Goal: Task Accomplishment & Management: Manage account settings

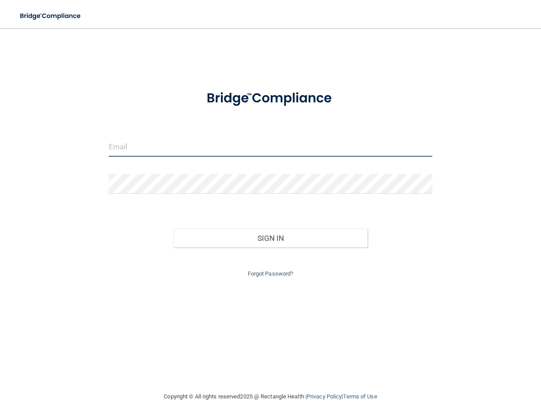
click at [152, 154] on input "email" at bounding box center [270, 147] width 323 height 20
type input "[EMAIL_ADDRESS][DOMAIN_NAME]"
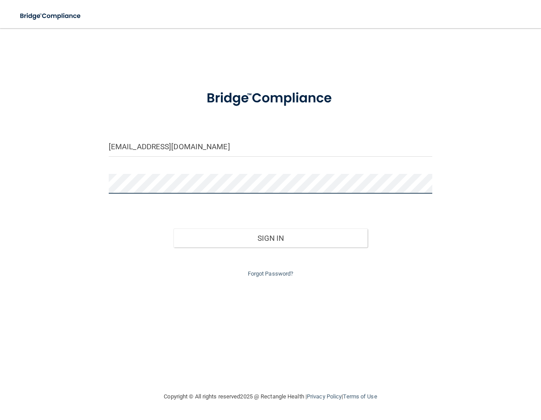
click at [173, 228] on button "Sign In" at bounding box center [270, 237] width 194 height 19
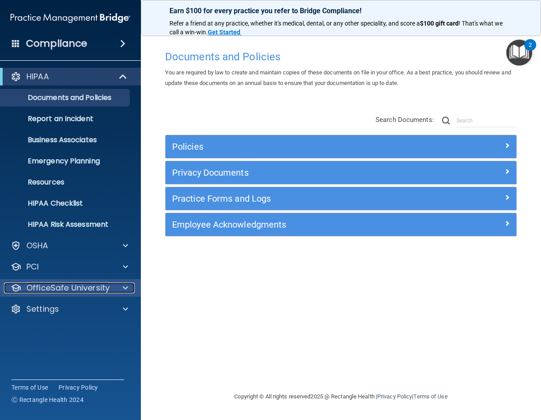
click at [73, 288] on p "OfficeSafe University" at bounding box center [67, 288] width 83 height 11
click at [73, 289] on p "OfficeSafe University" at bounding box center [67, 288] width 83 height 11
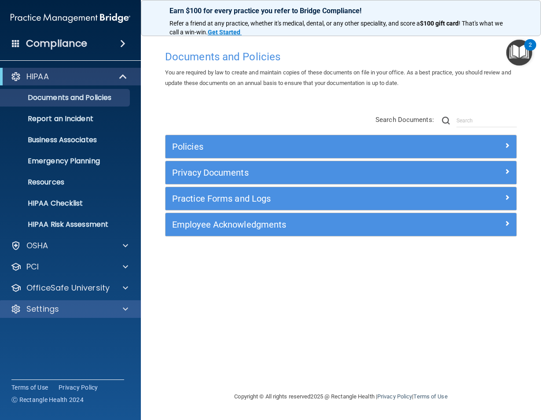
click at [68, 303] on div "Settings" at bounding box center [70, 309] width 141 height 18
click at [47, 312] on p "Settings" at bounding box center [42, 309] width 33 height 11
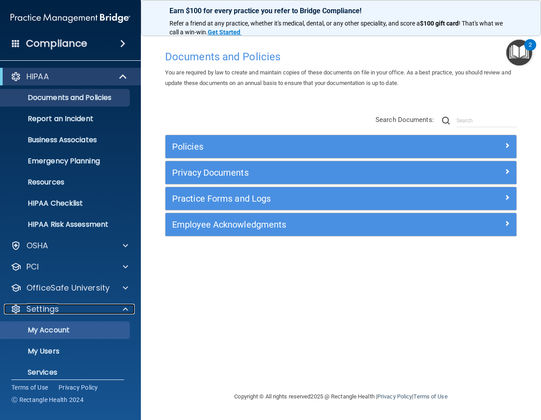
scroll to position [30, 0]
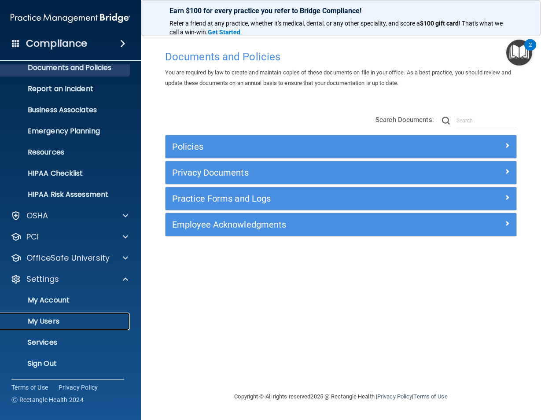
click at [53, 323] on p "My Users" at bounding box center [66, 321] width 120 height 9
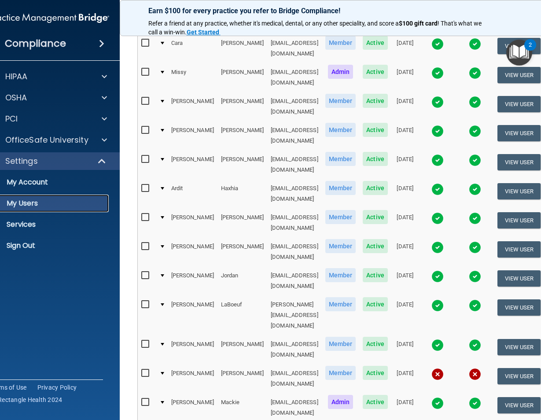
scroll to position [308, 0]
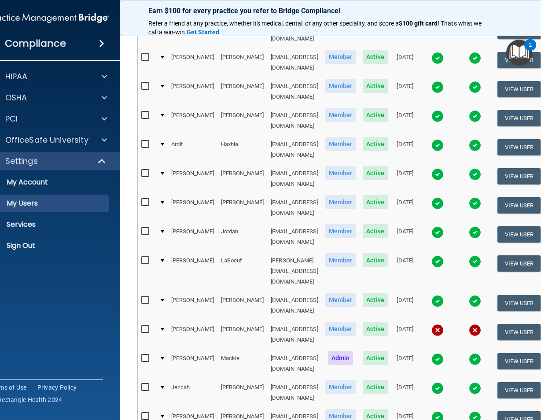
select select "31"
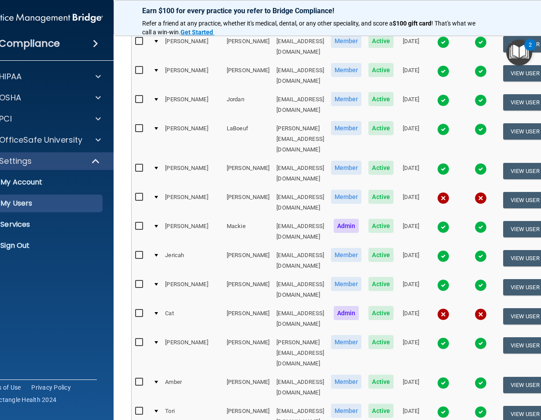
scroll to position [484, 0]
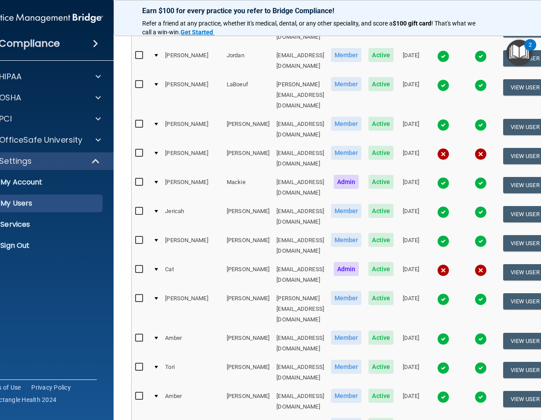
checkbox input "true"
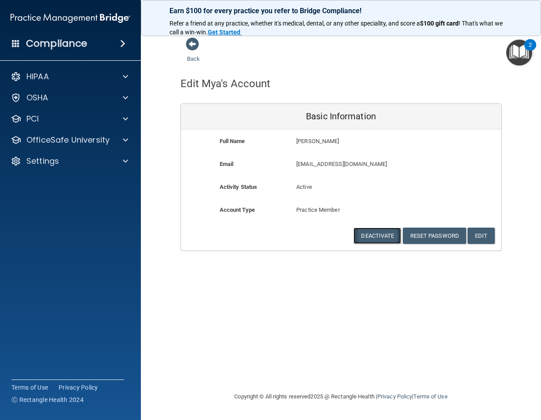
click at [378, 235] on button "Deactivate" at bounding box center [377, 236] width 48 height 16
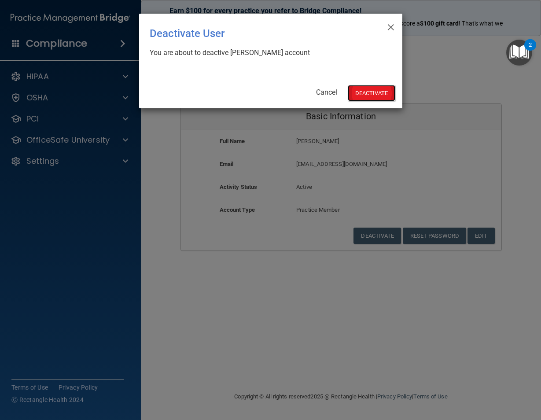
click at [371, 94] on button "Deactivate" at bounding box center [372, 93] width 48 height 16
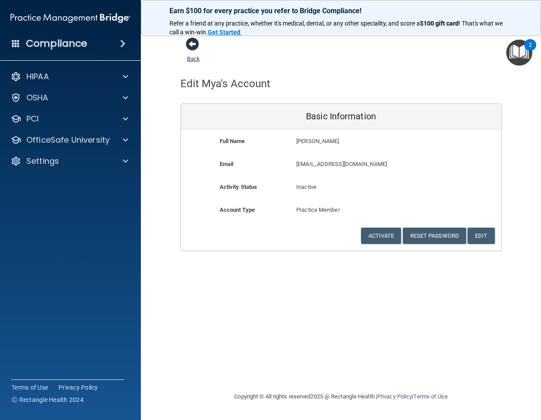
click at [194, 46] on span at bounding box center [192, 43] width 13 height 13
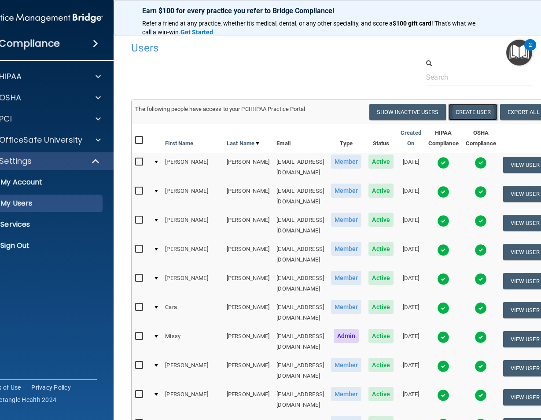
click at [463, 112] on button "Create User" at bounding box center [473, 112] width 50 height 16
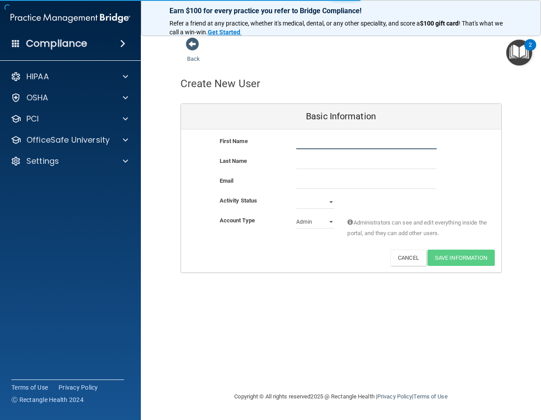
click at [301, 143] on input "text" at bounding box center [366, 142] width 140 height 13
type input "c"
type input "[PERSON_NAME]"
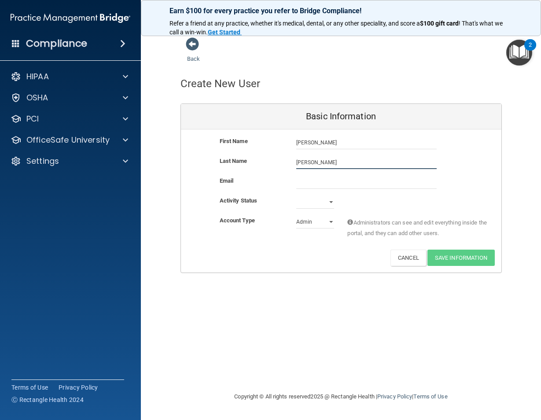
type input "[PERSON_NAME]"
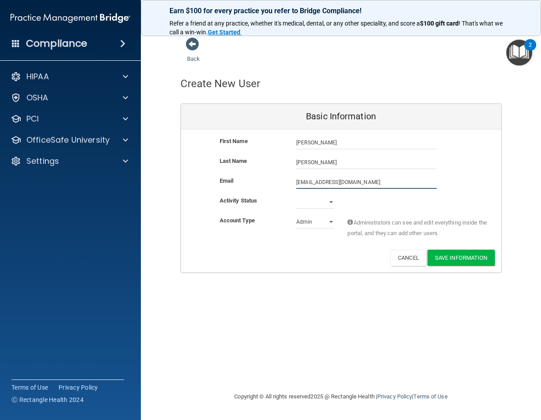
type input "[EMAIL_ADDRESS][DOMAIN_NAME]"
click at [327, 201] on select "Active Inactive" at bounding box center [315, 201] width 38 height 13
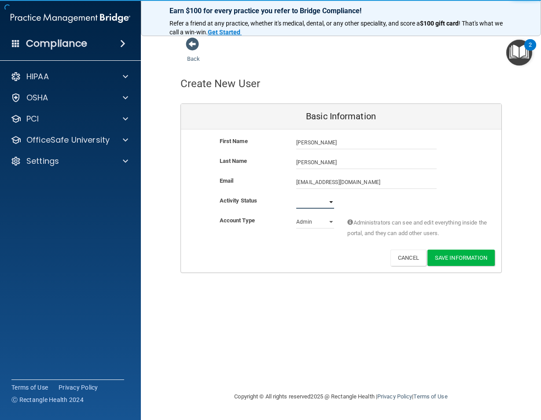
select select "active"
click at [296, 195] on select "Active Inactive" at bounding box center [315, 201] width 38 height 13
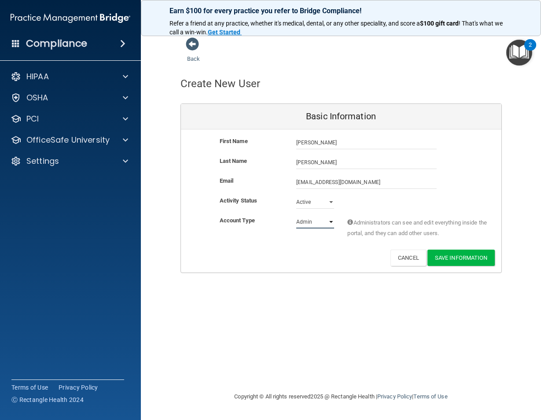
click at [332, 220] on select "Admin Member" at bounding box center [315, 221] width 38 height 13
select select "practice_member"
click at [296, 215] on select "Admin Member" at bounding box center [315, 221] width 38 height 13
click at [469, 254] on button "Save Information" at bounding box center [460, 258] width 67 height 16
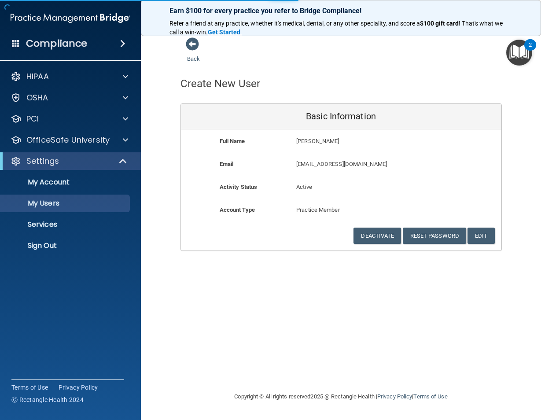
click at [187, 59] on div "Back" at bounding box center [207, 50] width 54 height 27
click at [188, 63] on div "Back" at bounding box center [207, 50] width 54 height 27
select select "20"
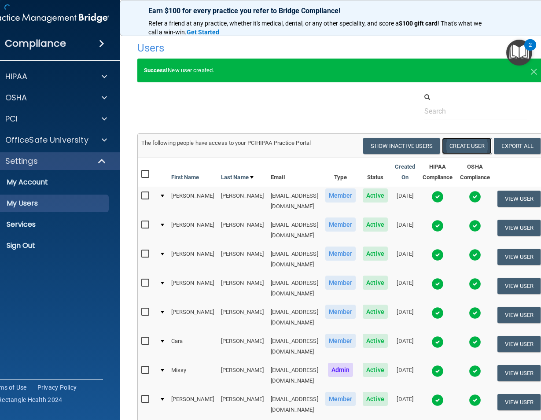
click at [462, 143] on button "Create User" at bounding box center [467, 146] width 50 height 16
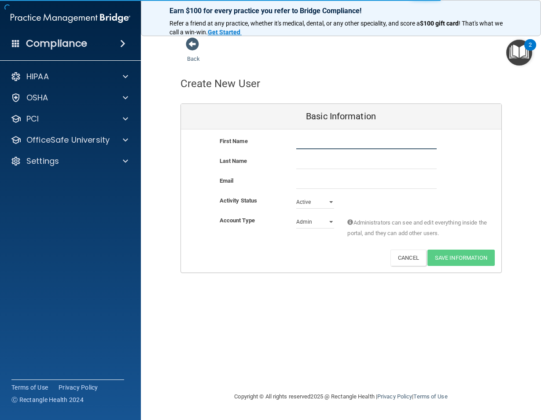
click at [317, 146] on input "text" at bounding box center [366, 142] width 140 height 13
type input "[PERSON_NAME]"
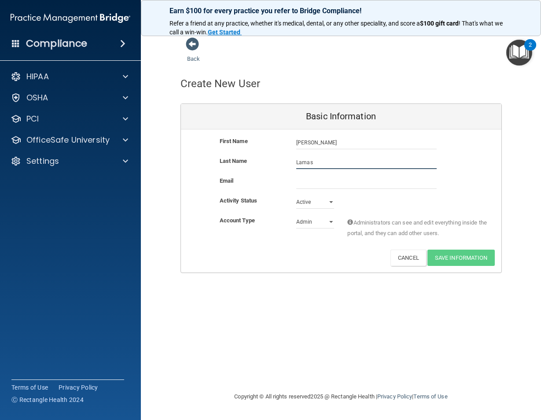
type input "Lamas"
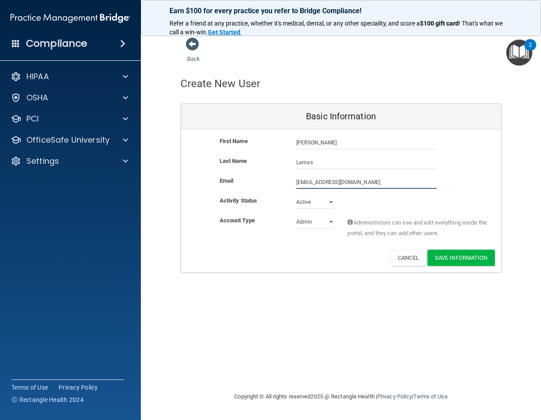
type input "[EMAIL_ADDRESS][DOMAIN_NAME]"
click at [323, 220] on select "Admin Member" at bounding box center [315, 221] width 38 height 13
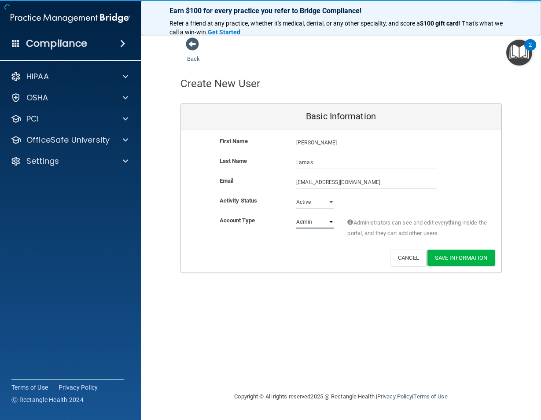
select select "practice_member"
click at [296, 215] on select "Admin Member" at bounding box center [315, 221] width 38 height 13
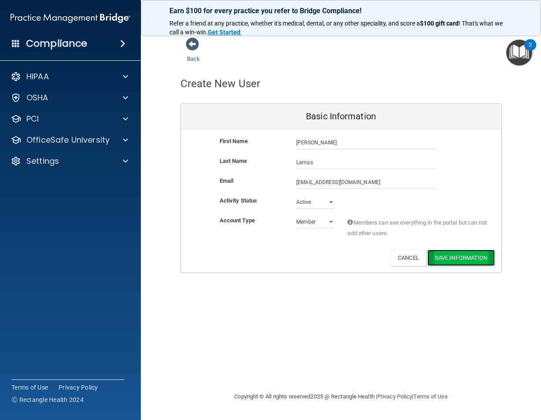
click at [459, 255] on button "Save Information" at bounding box center [460, 258] width 67 height 16
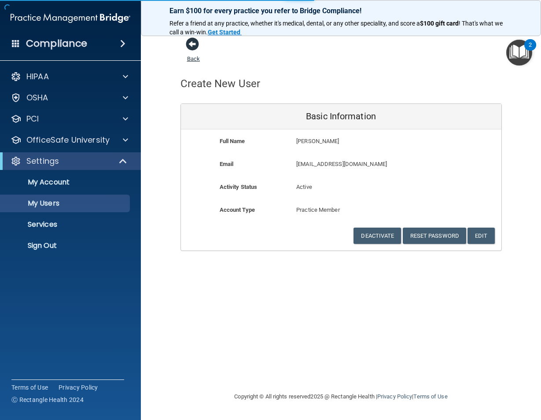
click at [192, 59] on link "Back" at bounding box center [193, 53] width 13 height 17
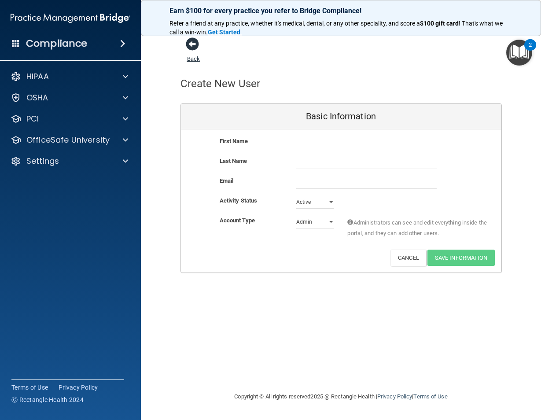
click at [192, 47] on span at bounding box center [192, 43] width 13 height 13
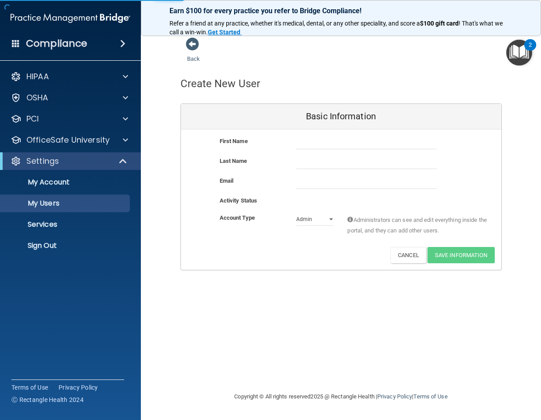
select select "20"
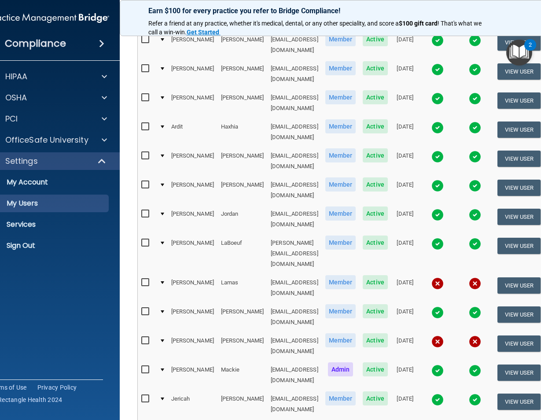
scroll to position [360, 0]
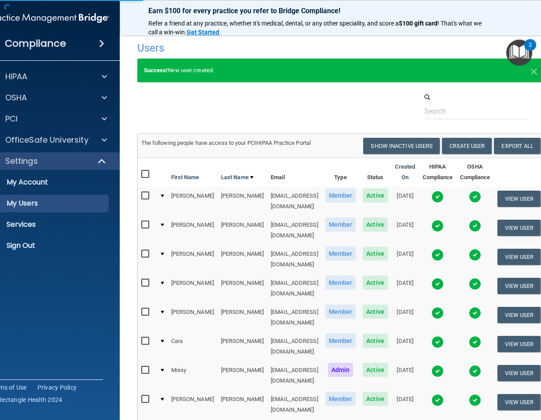
select select "20"
